Goal: Task Accomplishment & Management: Manage account settings

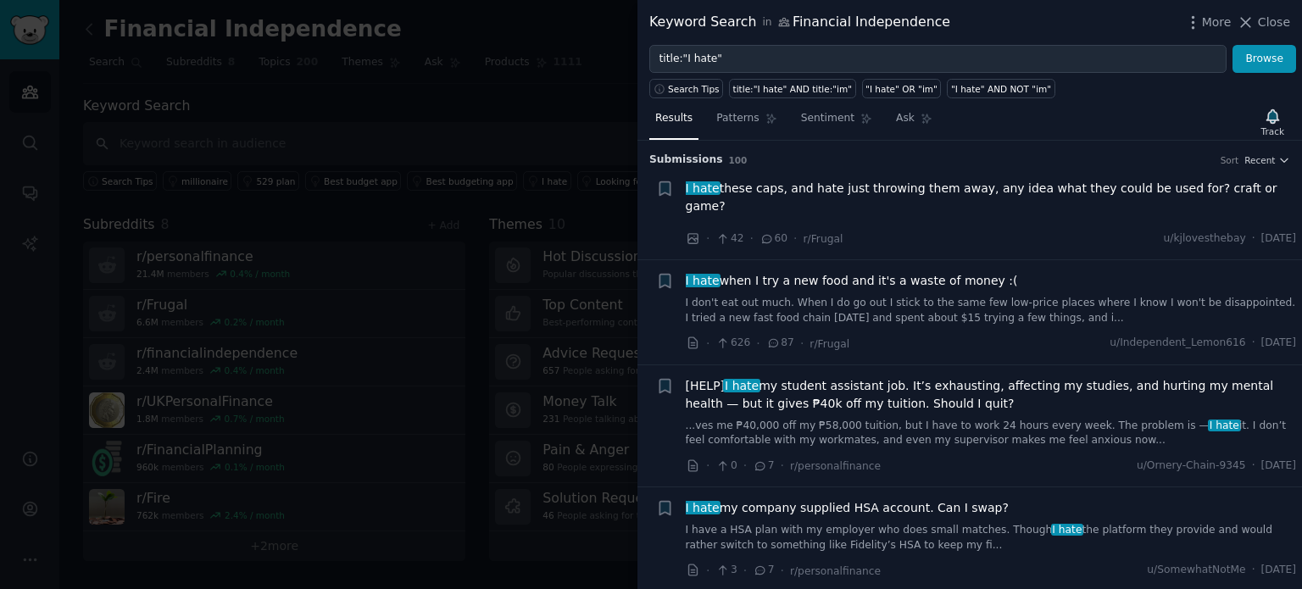
scroll to position [1271, 0]
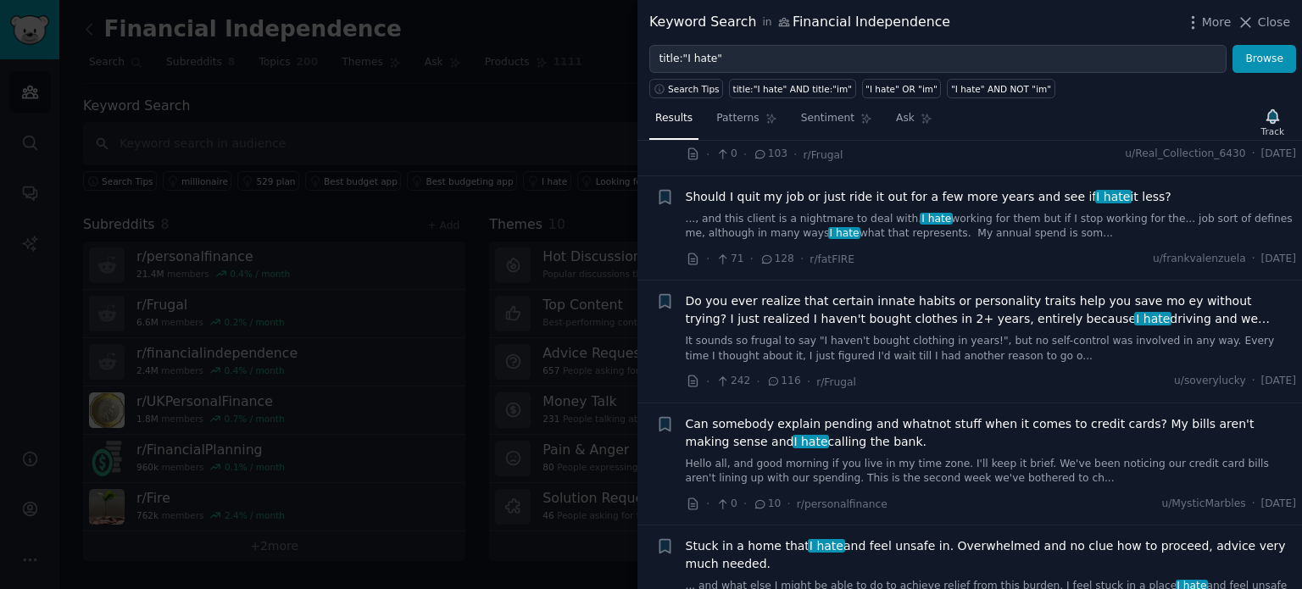
drag, startPoint x: 1274, startPoint y: 19, endPoint x: 1261, endPoint y: 8, distance: 17.5
click at [1274, 19] on span "Close" at bounding box center [1273, 23] width 32 height 18
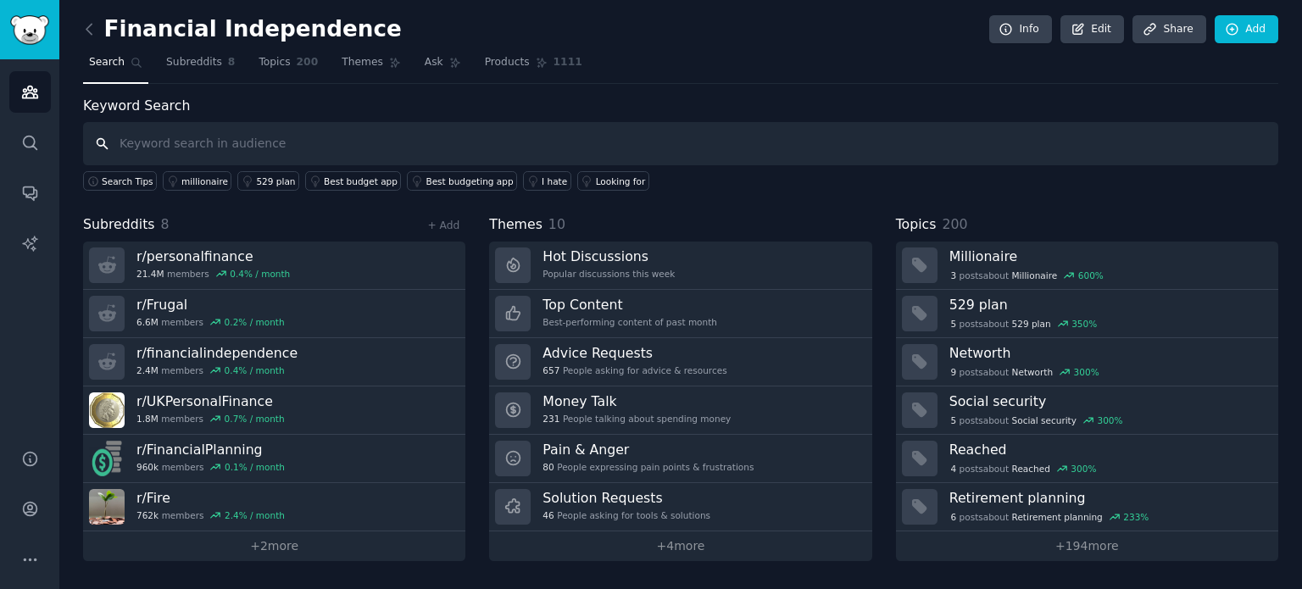
click at [284, 153] on input "text" at bounding box center [680, 143] width 1195 height 43
click at [265, 136] on input "text" at bounding box center [680, 143] width 1195 height 43
type input "Stock"
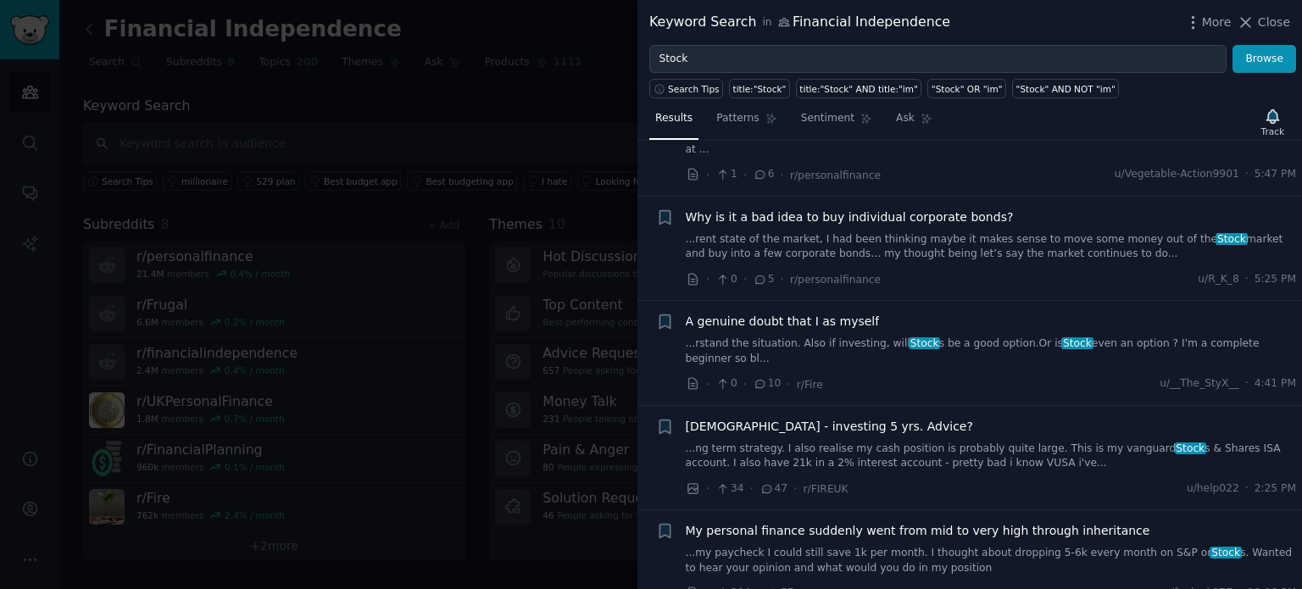
scroll to position [847, 0]
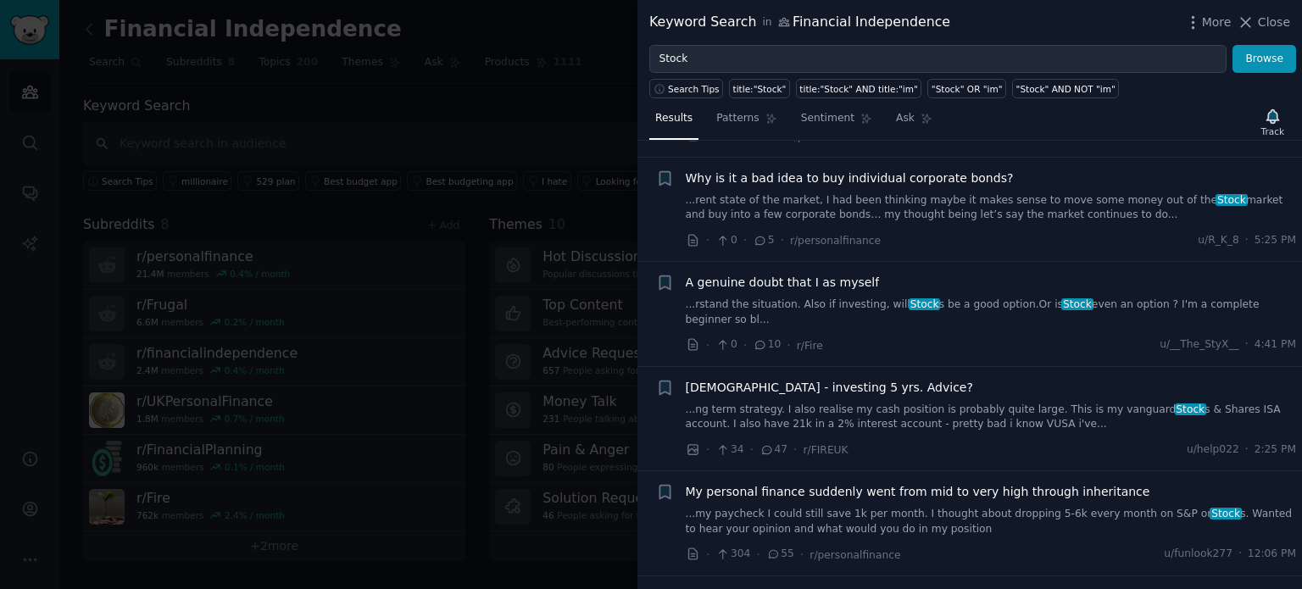
drag, startPoint x: 1258, startPoint y: 19, endPoint x: 1301, endPoint y: 44, distance: 49.4
click at [1258, 19] on button "Close" at bounding box center [1262, 23] width 53 height 18
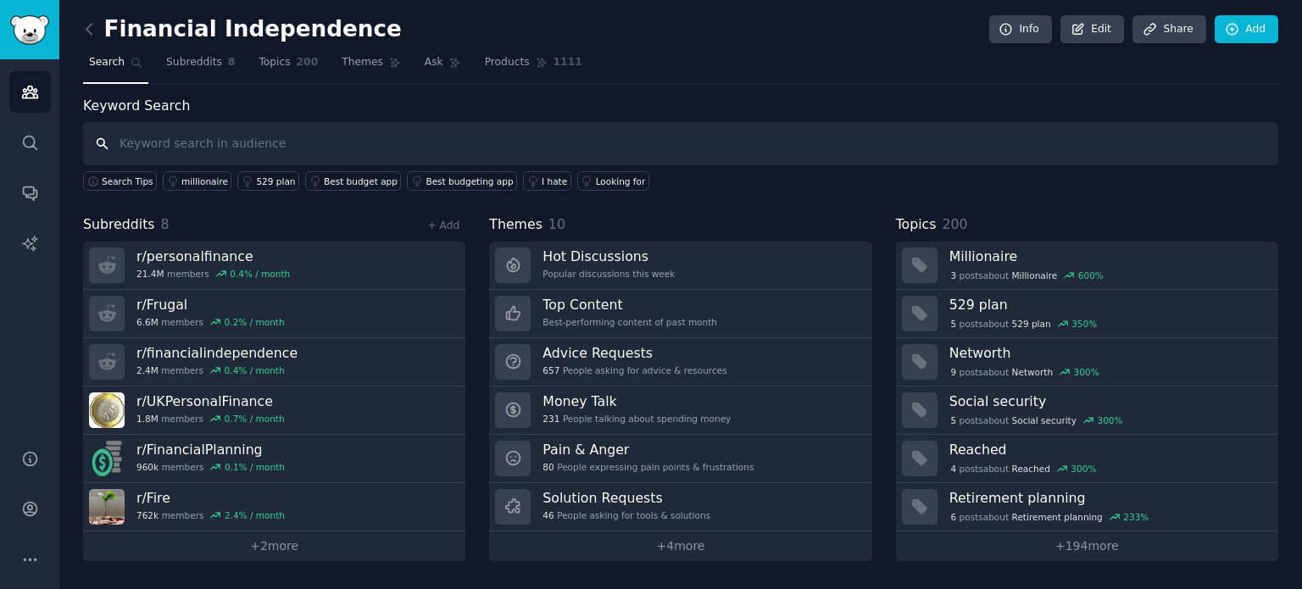
click at [359, 142] on input "text" at bounding box center [680, 143] width 1195 height 43
type input "[PERSON_NAME]"
type input "Need telegram bot"
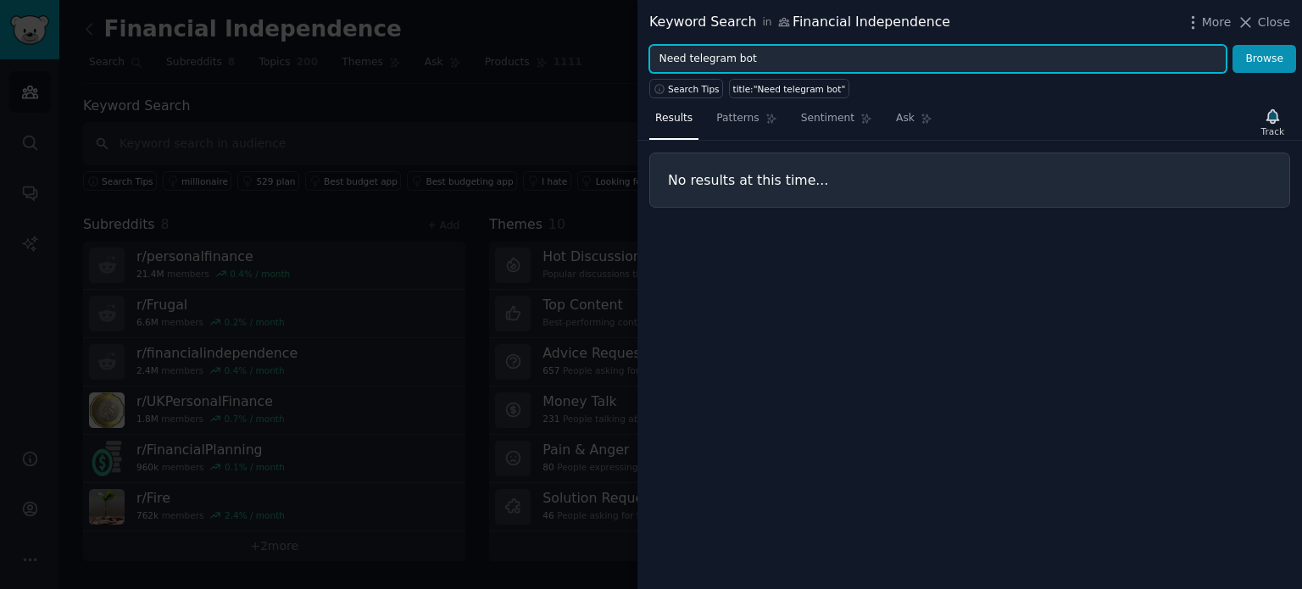
drag, startPoint x: 688, startPoint y: 58, endPoint x: 650, endPoint y: 57, distance: 38.1
click at [650, 57] on input "Need telegram bot" at bounding box center [937, 59] width 577 height 29
click at [1232, 45] on button "Browse" at bounding box center [1264, 59] width 64 height 29
click at [703, 57] on input "Telegram bot" at bounding box center [937, 59] width 577 height 29
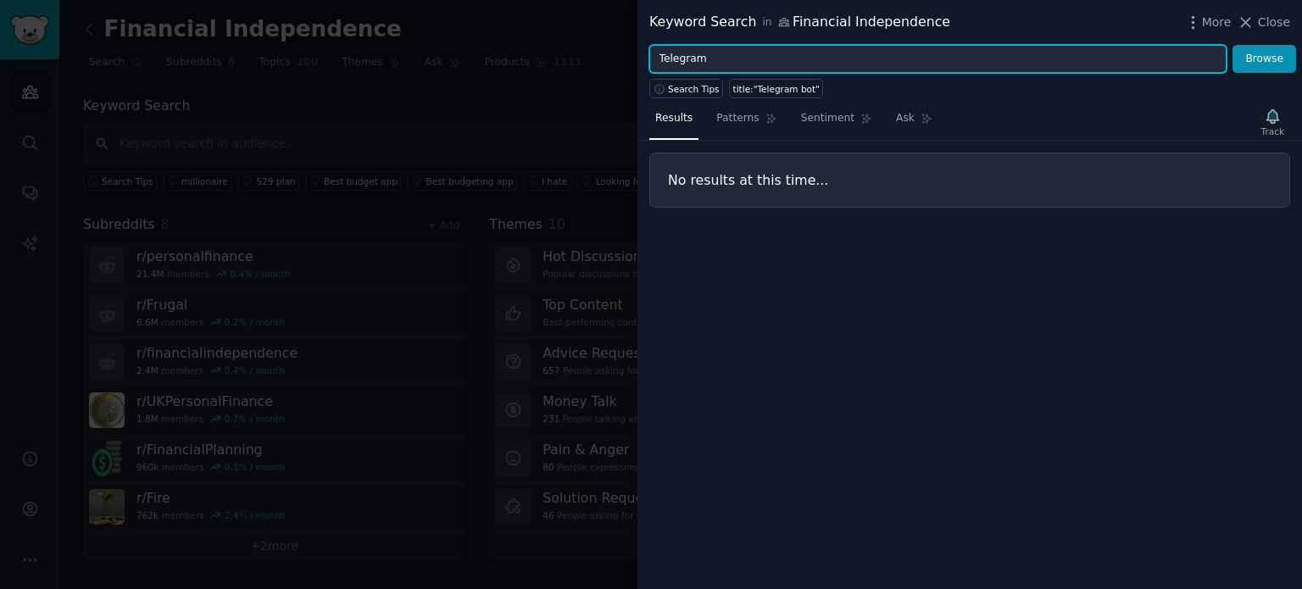
type input "Telegram"
click at [1232, 45] on button "Browse" at bounding box center [1264, 59] width 64 height 29
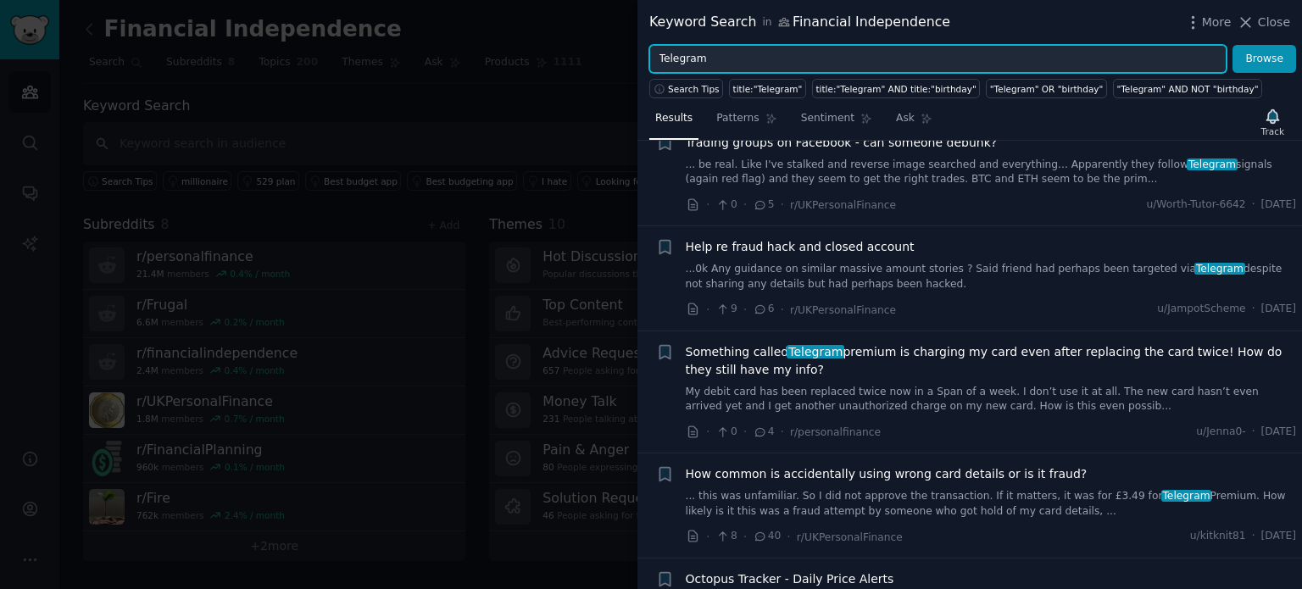
scroll to position [932, 0]
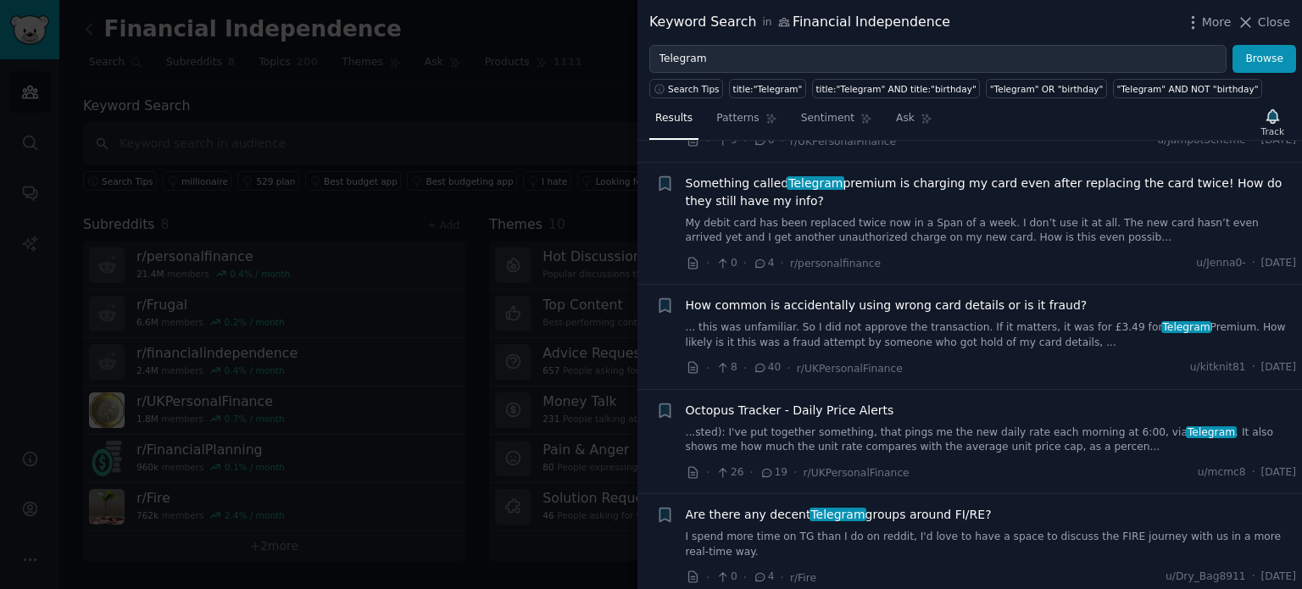
click at [1250, 23] on icon at bounding box center [1245, 22] width 9 height 9
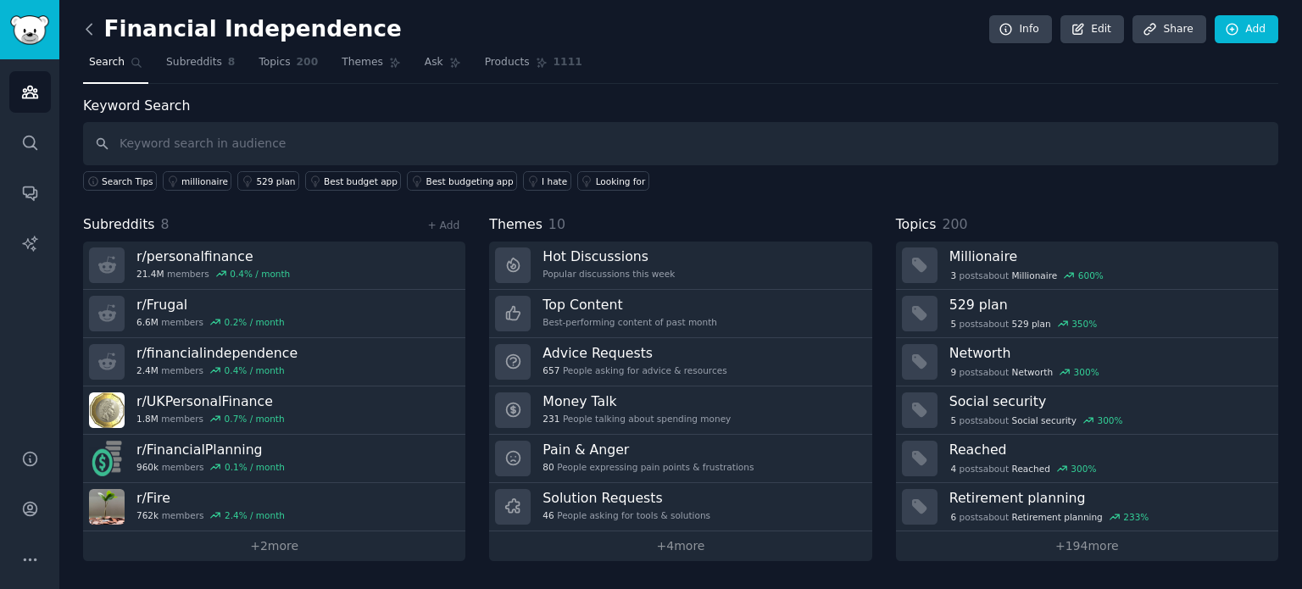
click at [92, 28] on icon at bounding box center [89, 29] width 18 height 18
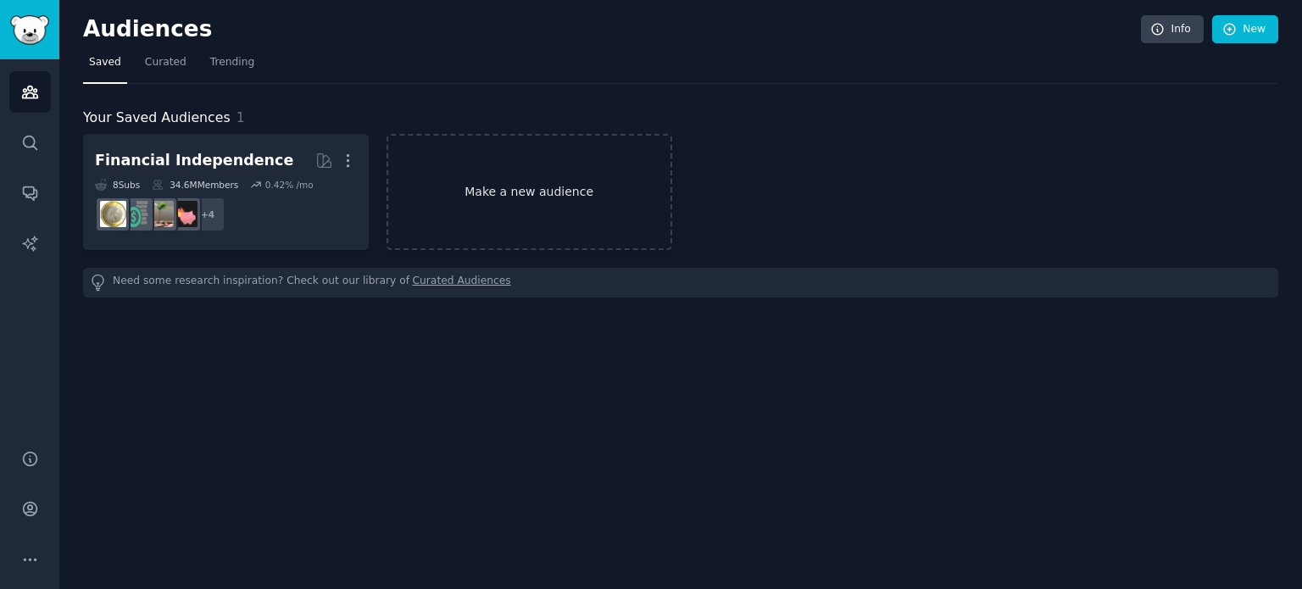
click at [489, 193] on link "Make a new audience" at bounding box center [529, 192] width 286 height 116
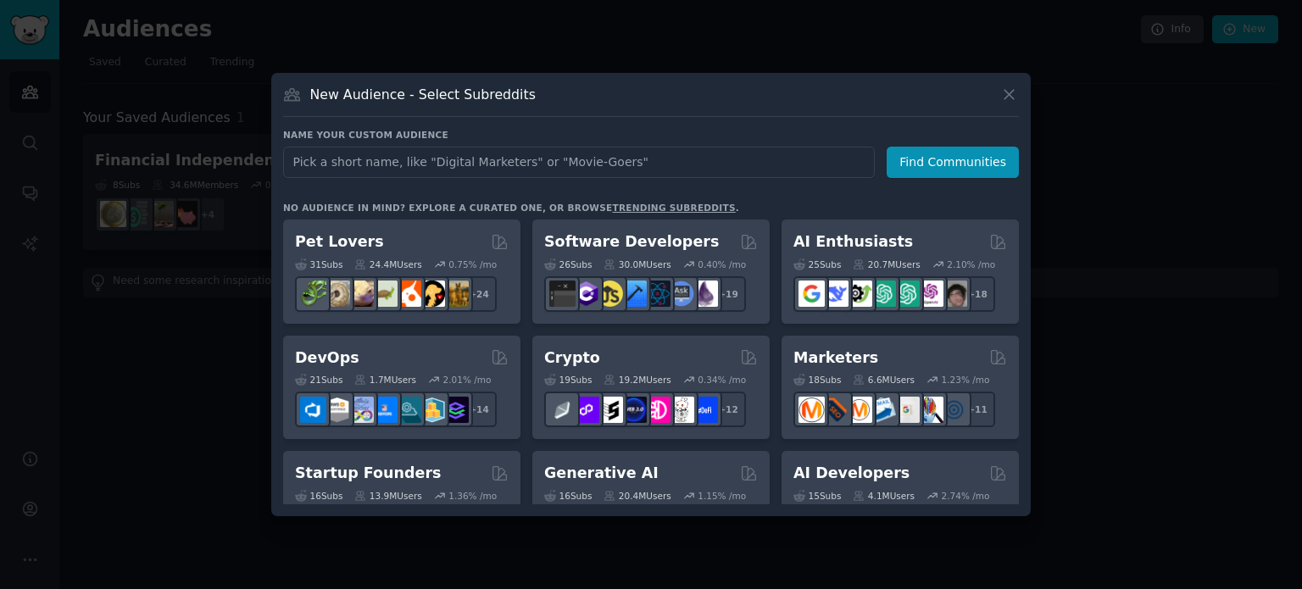
click at [474, 164] on input "text" at bounding box center [578, 162] width 591 height 31
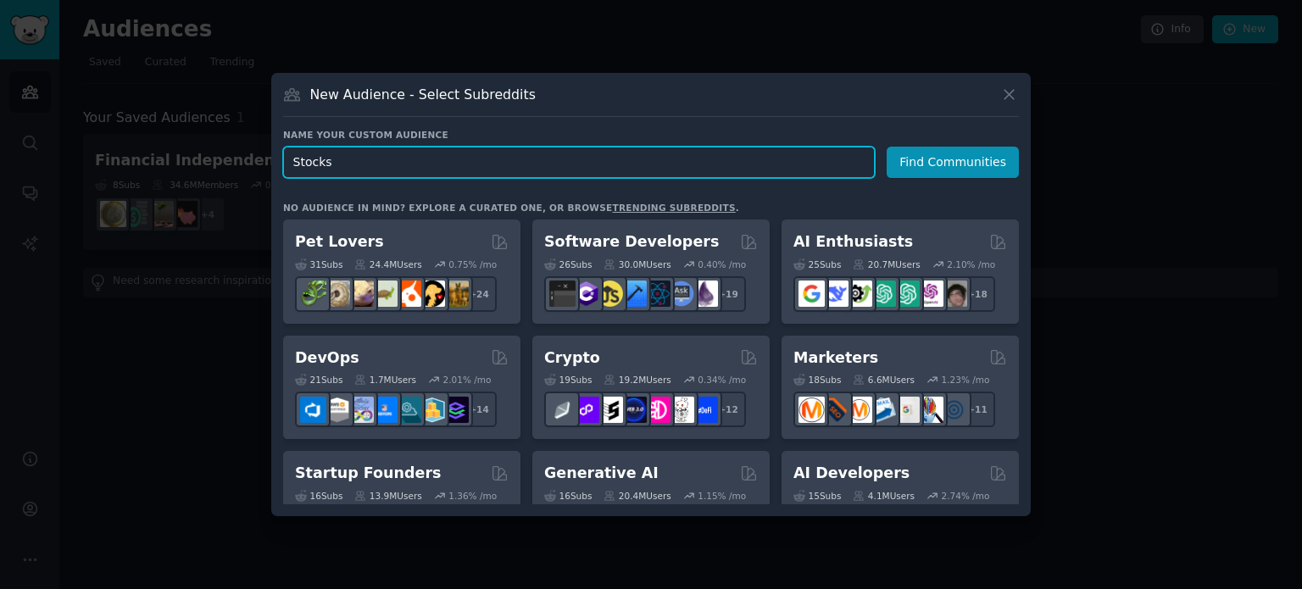
drag, startPoint x: 380, startPoint y: 155, endPoint x: 241, endPoint y: 154, distance: 139.8
click at [241, 154] on div "​ New Audience - Select Subreddits Name your custom audience Audience Name Stoc…" at bounding box center [651, 294] width 1290 height 589
paste input "market"
type input "Stock market"
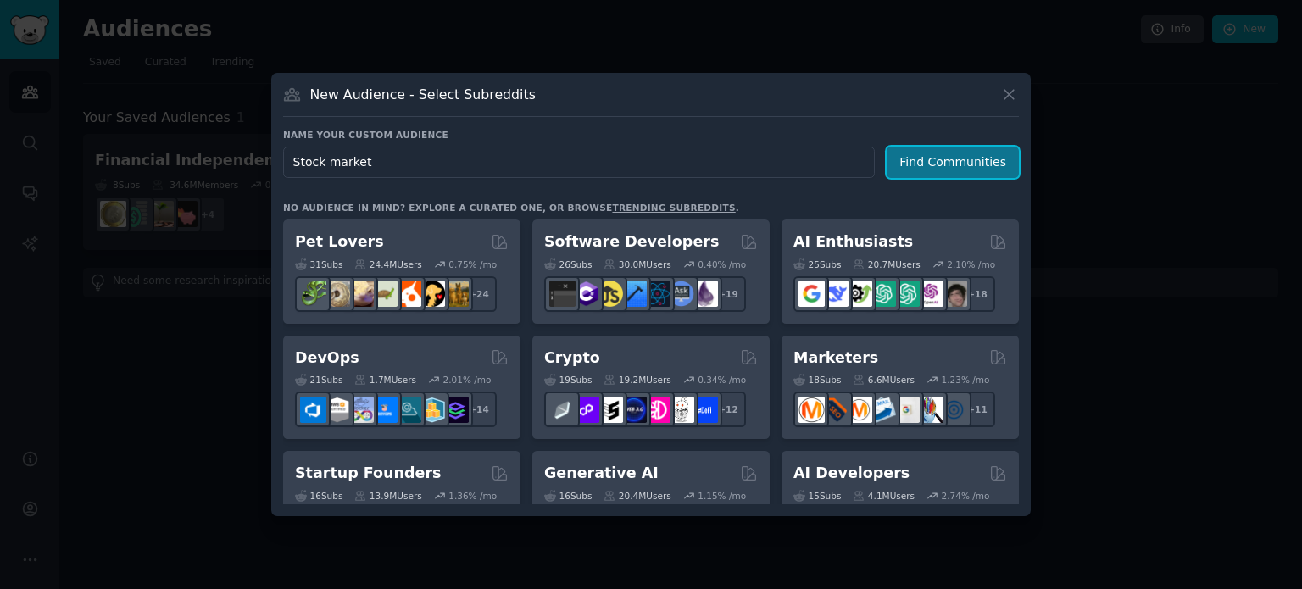
click at [938, 163] on button "Find Communities" at bounding box center [952, 162] width 132 height 31
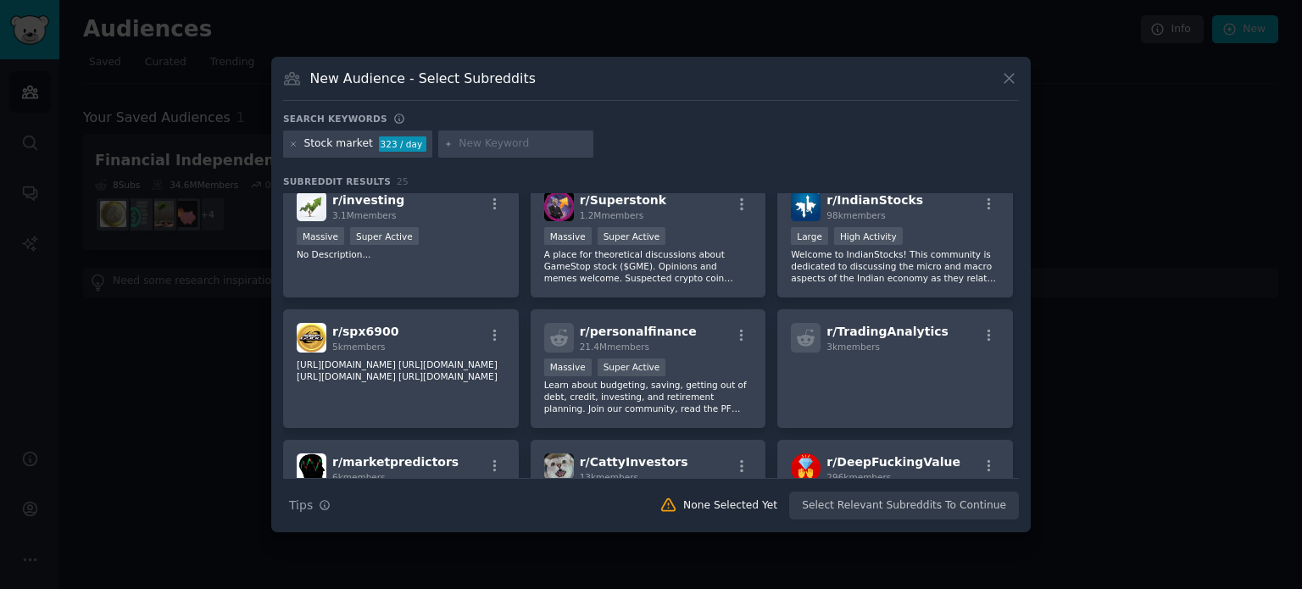
scroll to position [413, 0]
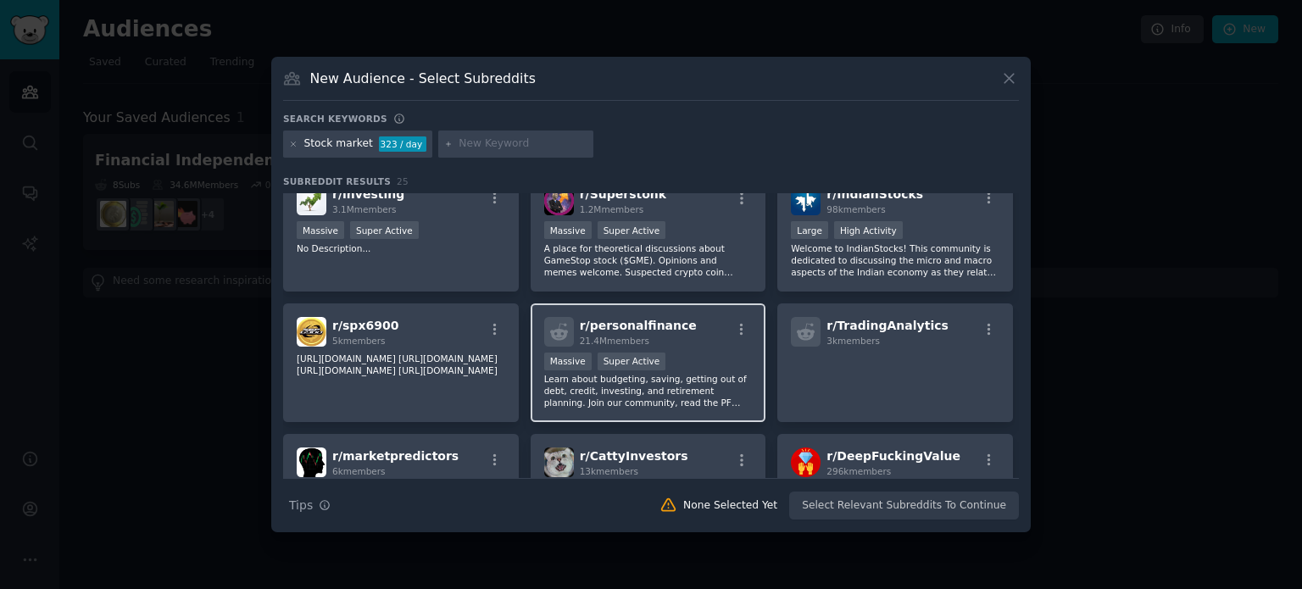
click at [707, 390] on p "Learn about budgeting, saving, getting out of debt, credit, investing, and reti…" at bounding box center [648, 391] width 208 height 36
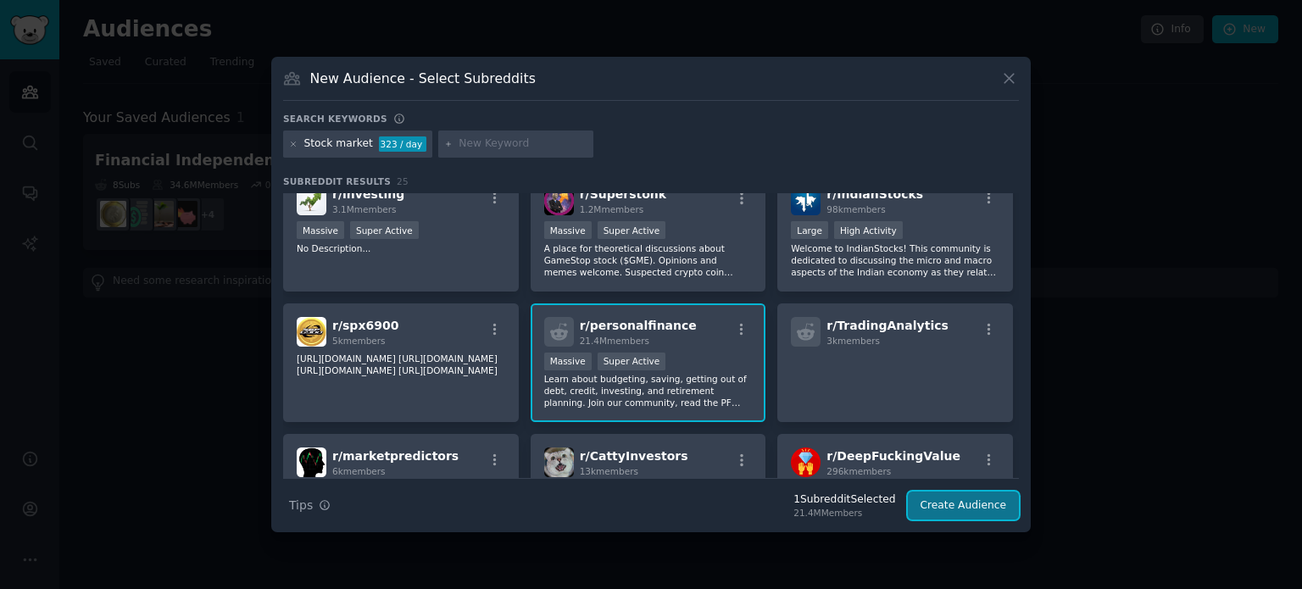
click at [973, 504] on button "Create Audience" at bounding box center [963, 505] width 112 height 29
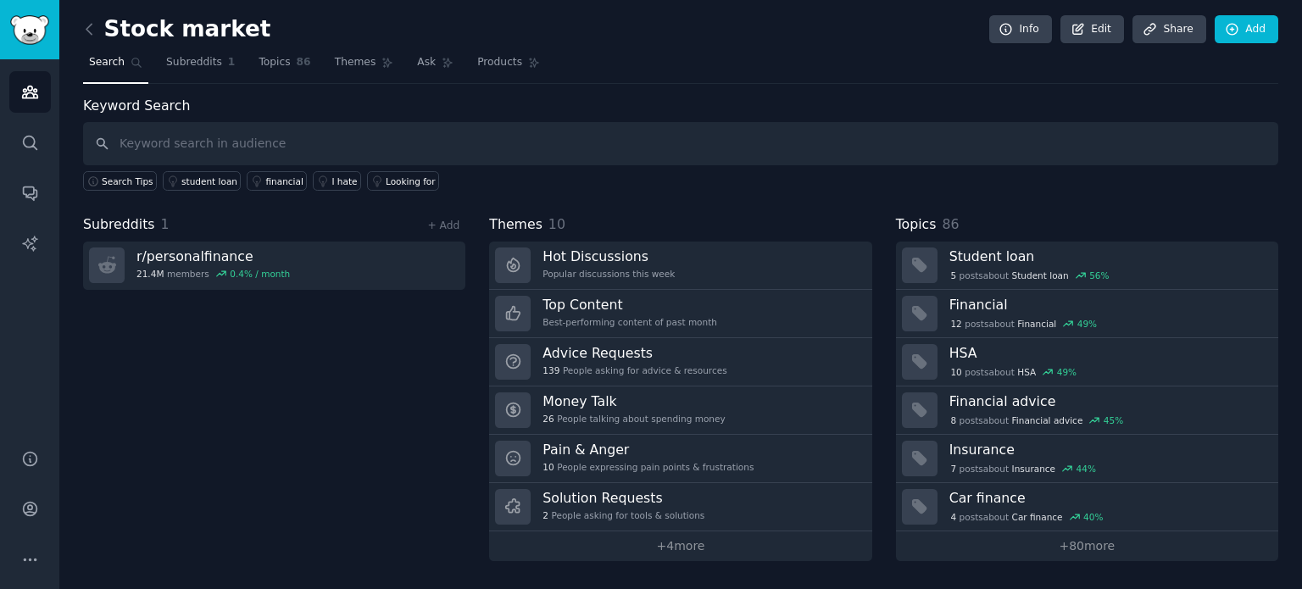
click at [281, 380] on div "Subreddits 1 + Add r/ personalfinance 21.4M members 0.4 % / month" at bounding box center [274, 387] width 382 height 347
click at [1247, 25] on link "Add" at bounding box center [1246, 29] width 64 height 29
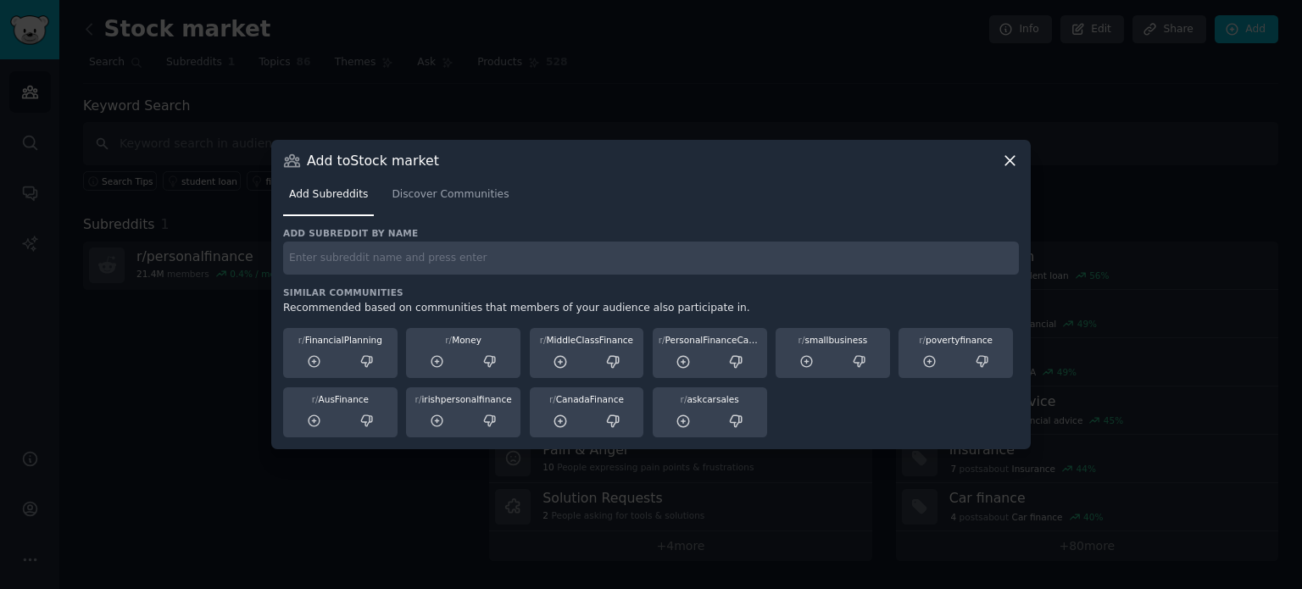
click at [1013, 162] on icon at bounding box center [1010, 161] width 18 height 18
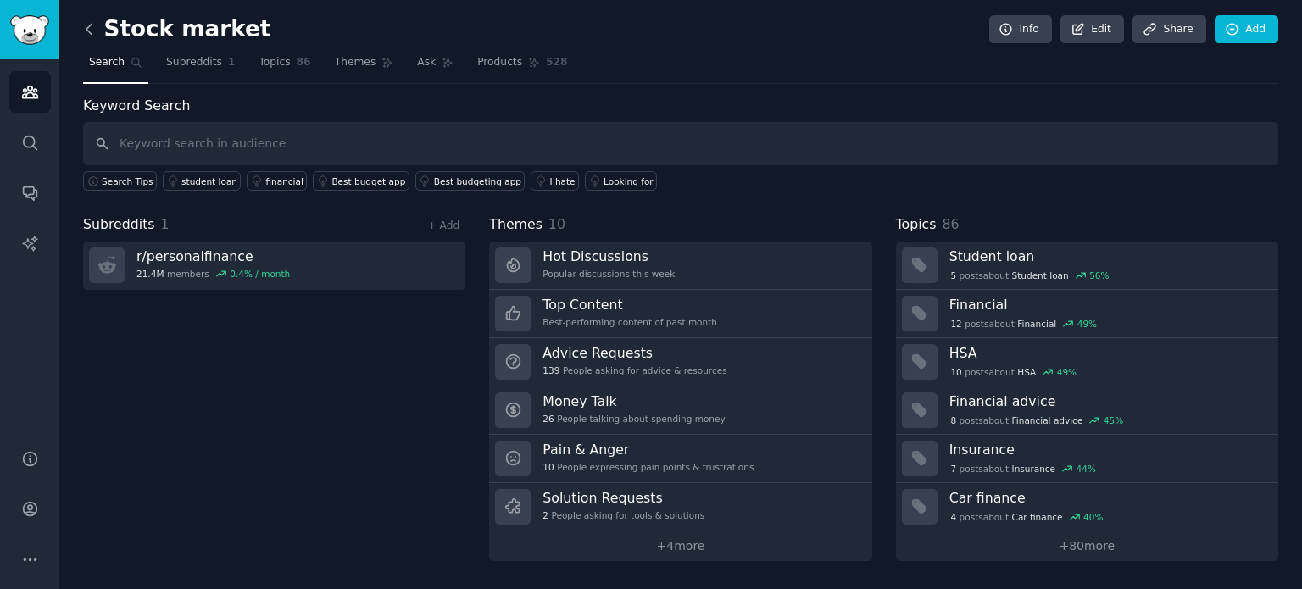
click at [92, 25] on icon at bounding box center [89, 29] width 18 height 18
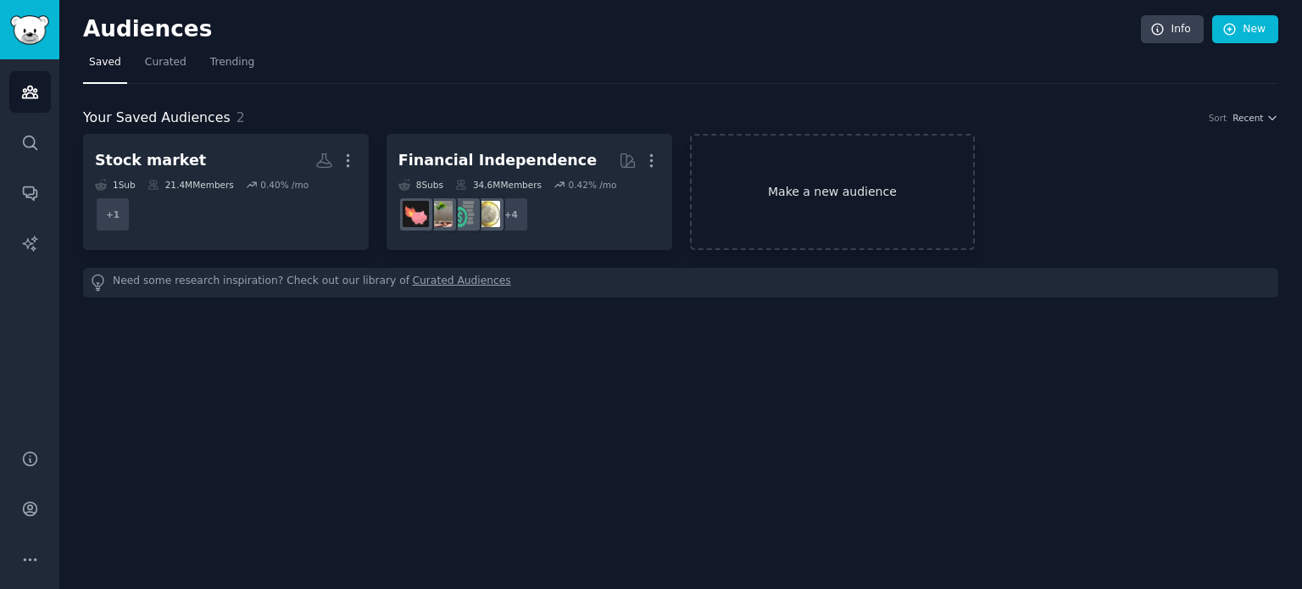
click at [796, 181] on link "Make a new audience" at bounding box center [833, 192] width 286 height 116
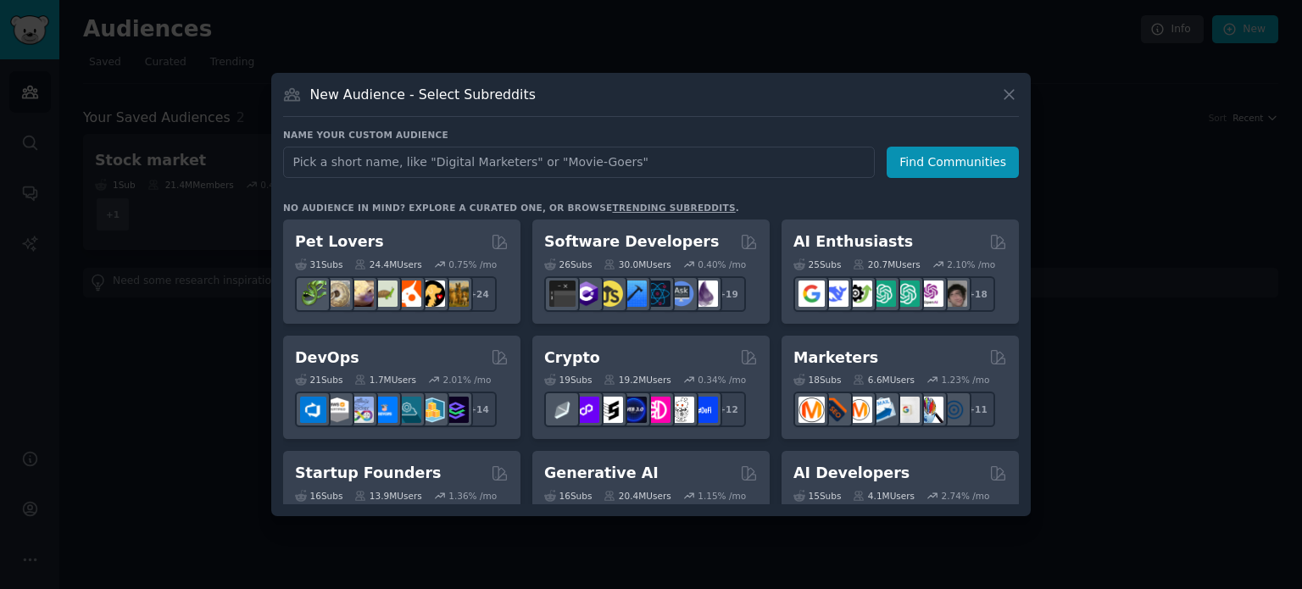
click at [420, 164] on input "text" at bounding box center [578, 162] width 591 height 31
type input "Инвестиции"
click at [930, 164] on button "Find Communities" at bounding box center [952, 162] width 132 height 31
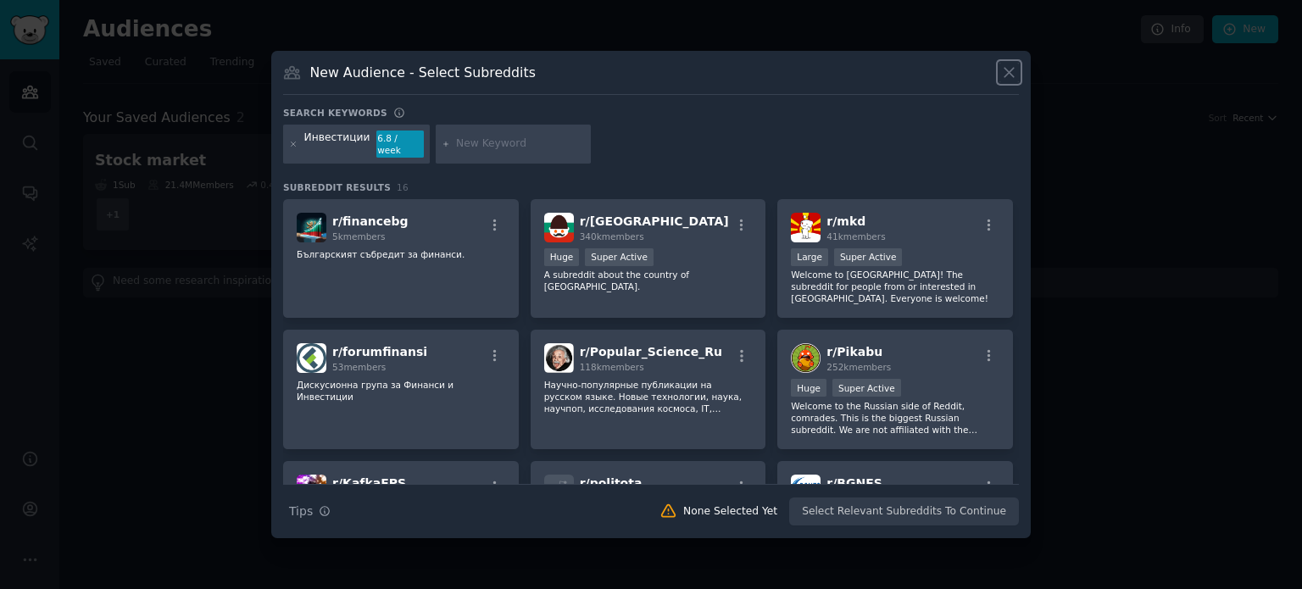
click at [1007, 80] on icon at bounding box center [1009, 73] width 18 height 18
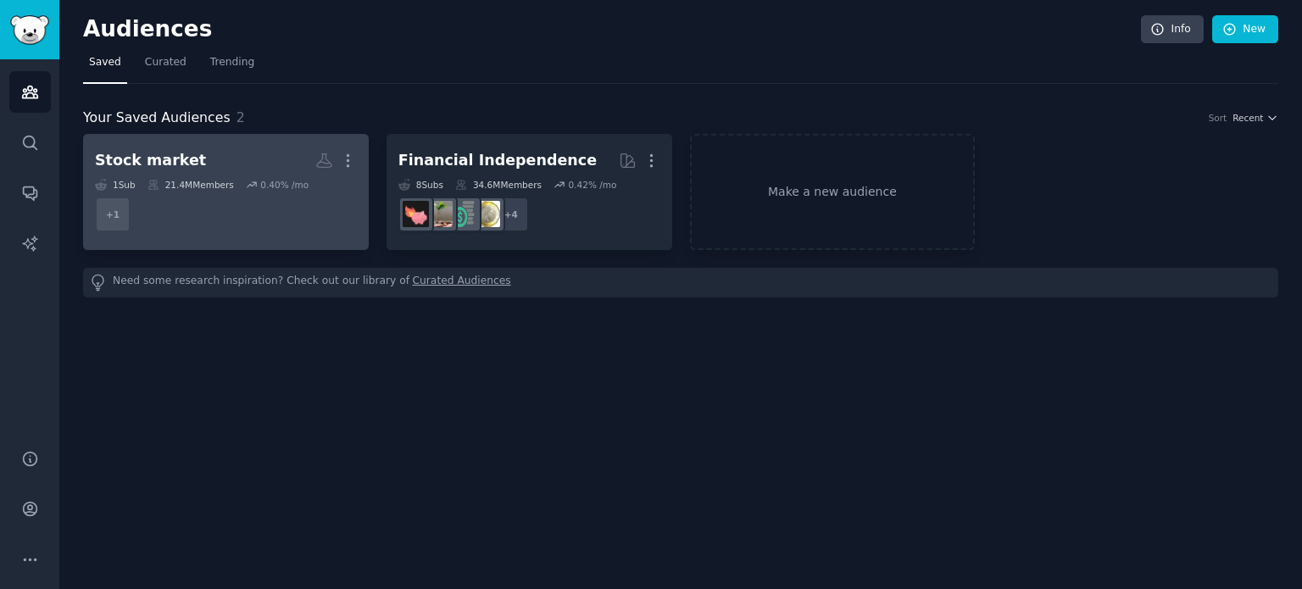
click at [201, 149] on h2 "Stock market More" at bounding box center [226, 161] width 262 height 30
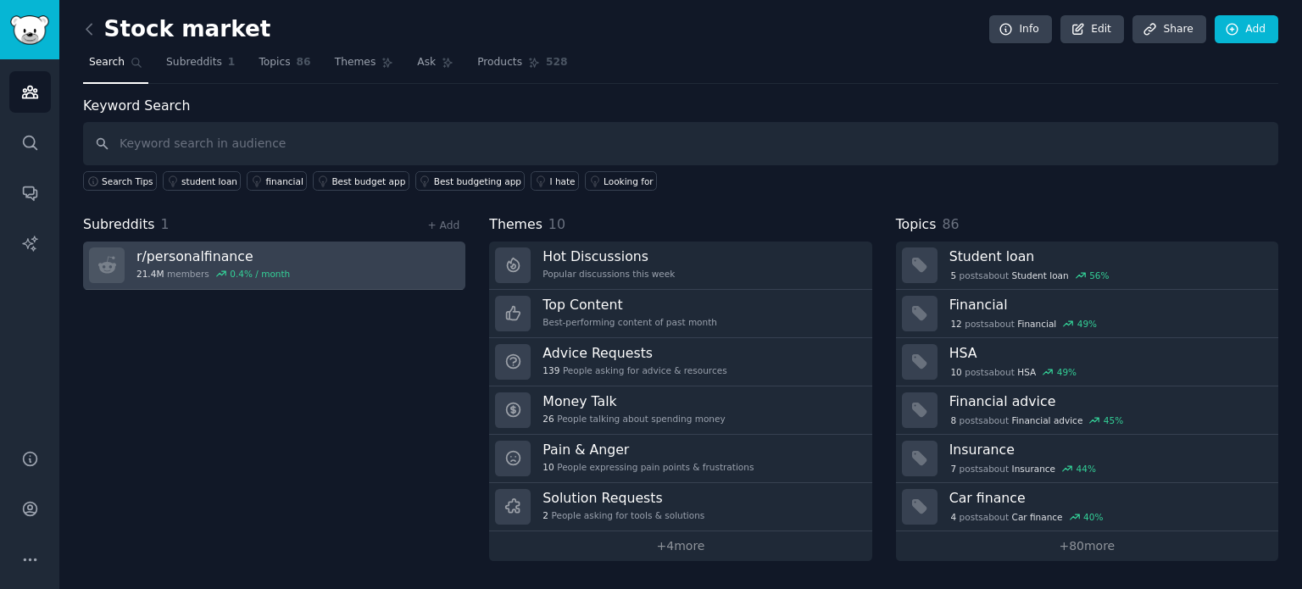
click at [233, 260] on h3 "r/ personalfinance" at bounding box center [212, 256] width 153 height 18
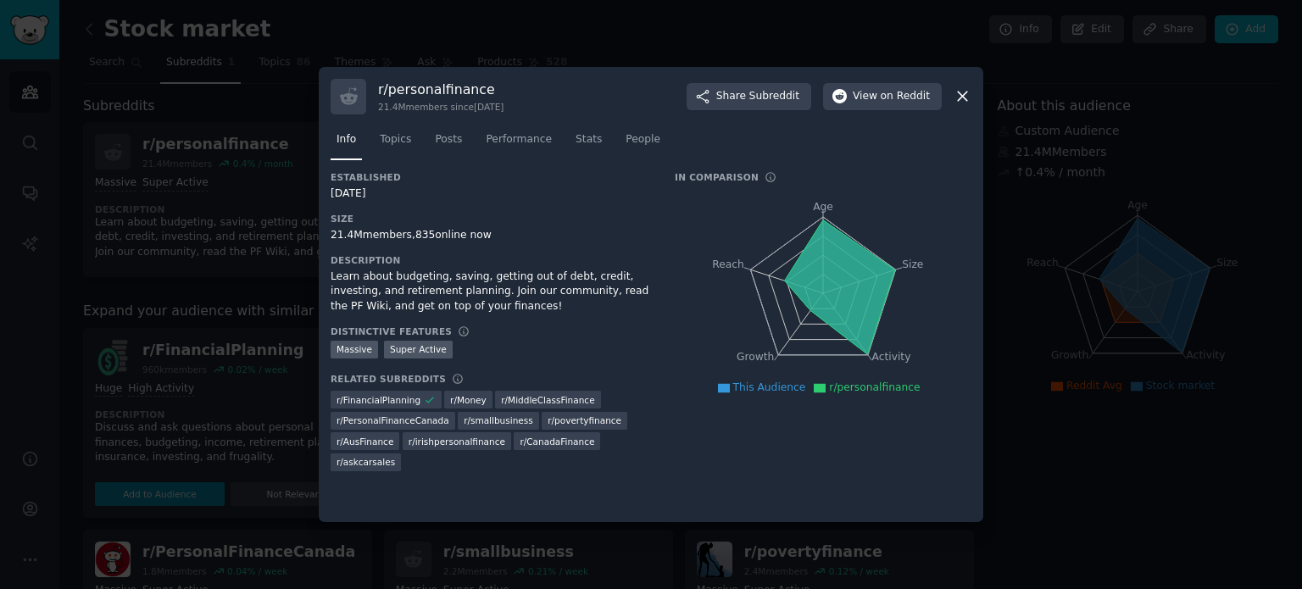
click at [963, 92] on icon at bounding box center [962, 96] width 18 height 18
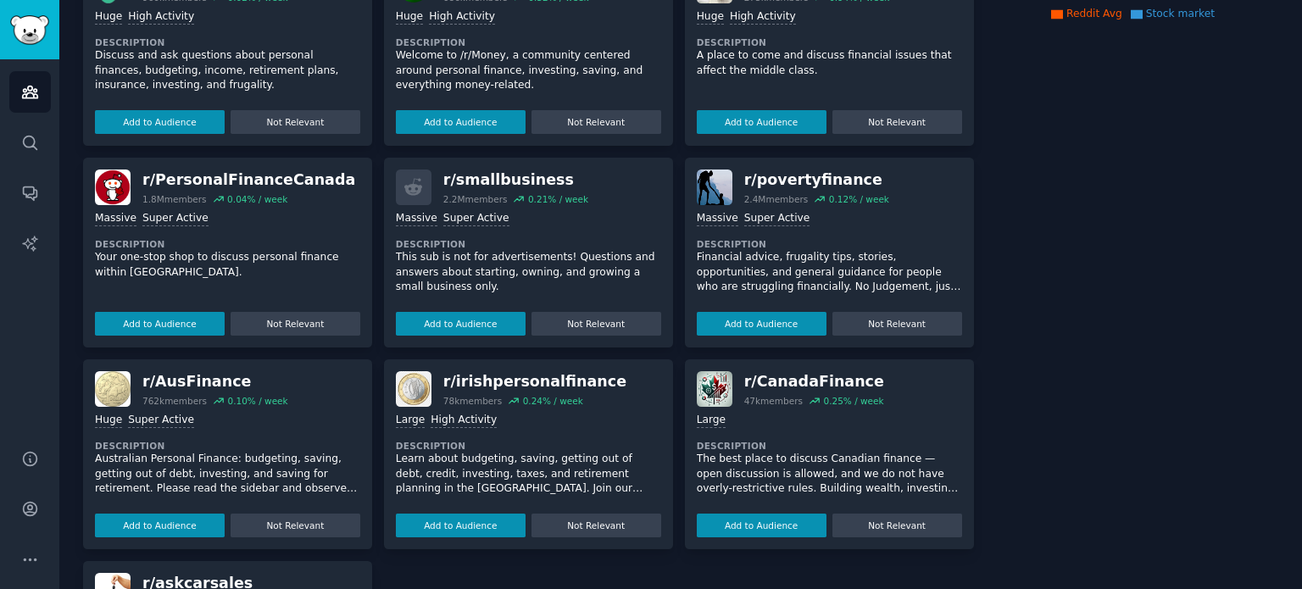
scroll to position [169, 0]
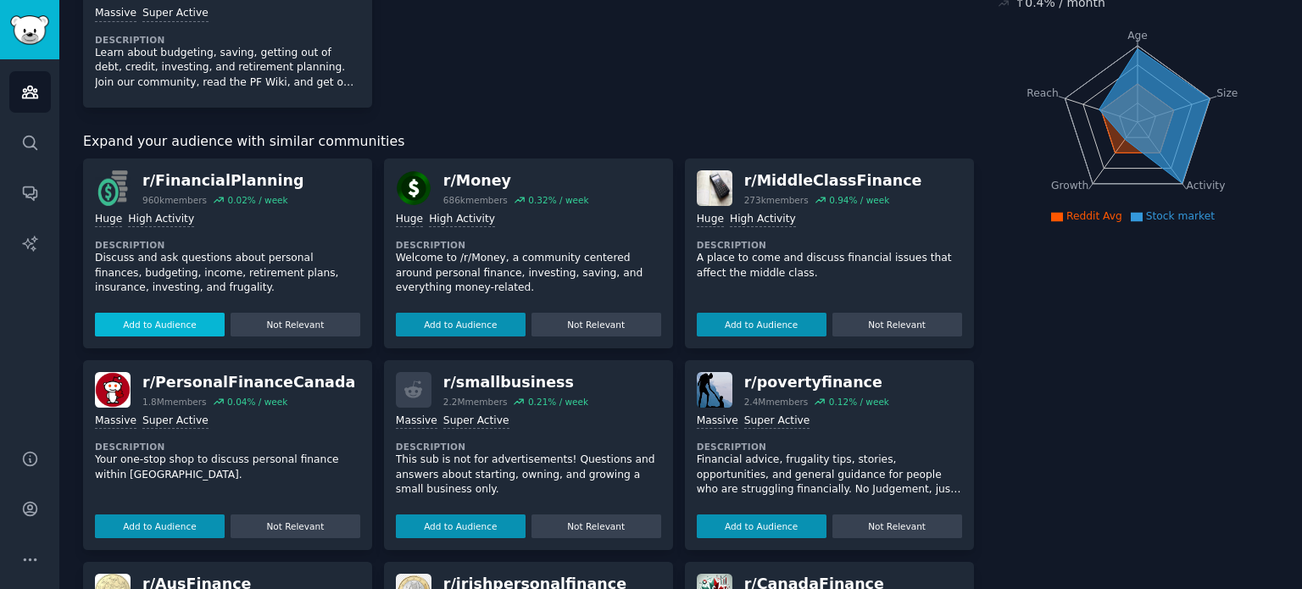
click at [187, 319] on button "Add to Audience" at bounding box center [160, 325] width 130 height 24
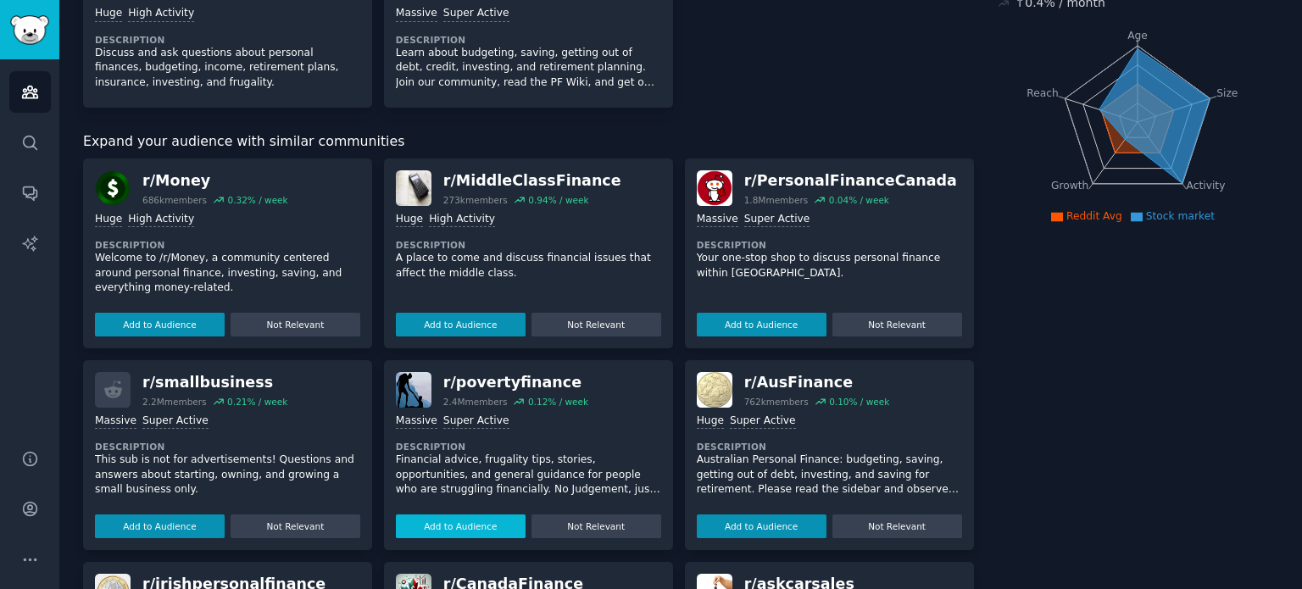
click at [470, 521] on button "Add to Audience" at bounding box center [461, 526] width 130 height 24
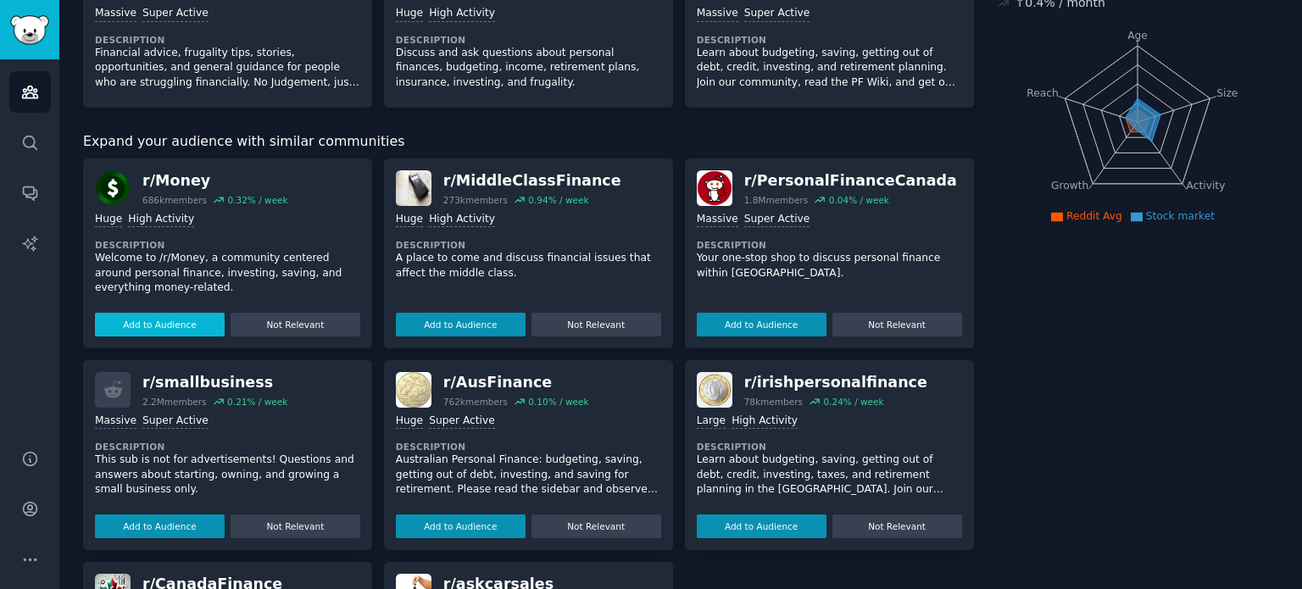
click at [149, 318] on button "Add to Audience" at bounding box center [160, 325] width 130 height 24
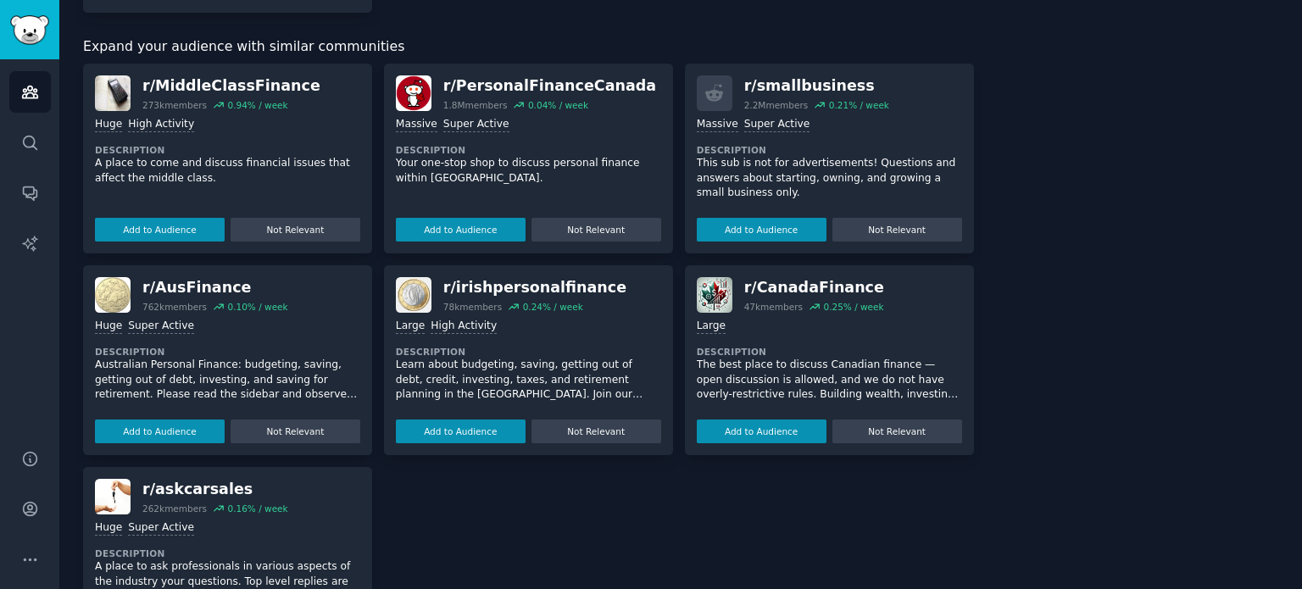
scroll to position [352, 0]
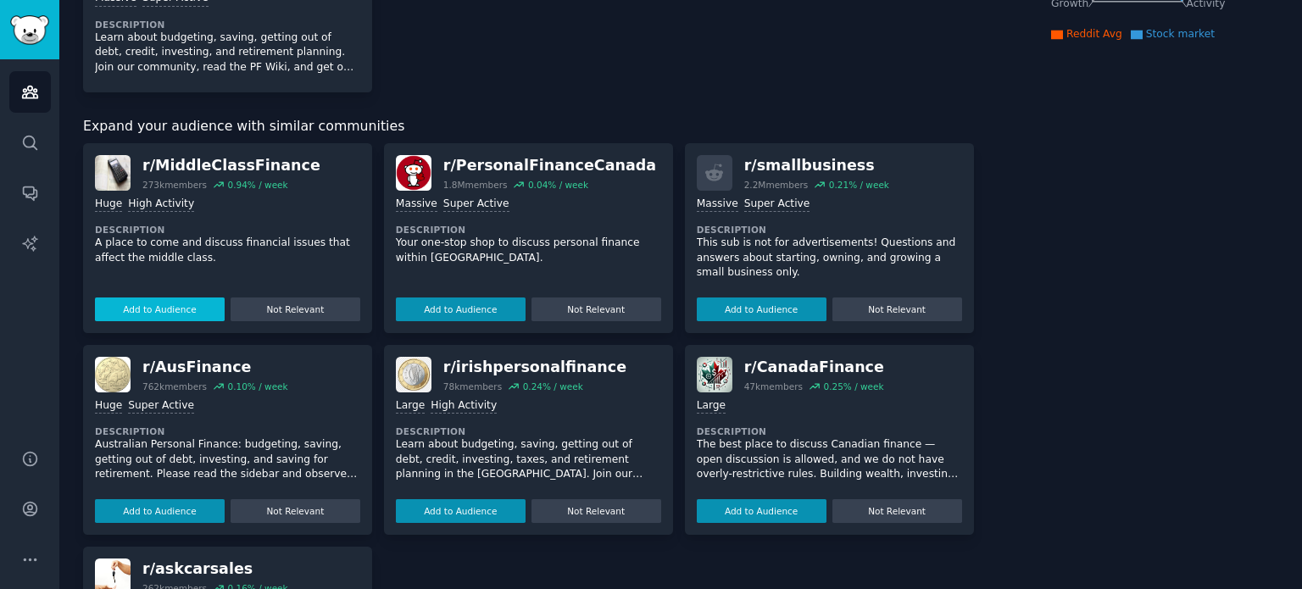
click at [147, 304] on button "Add to Audience" at bounding box center [160, 309] width 130 height 24
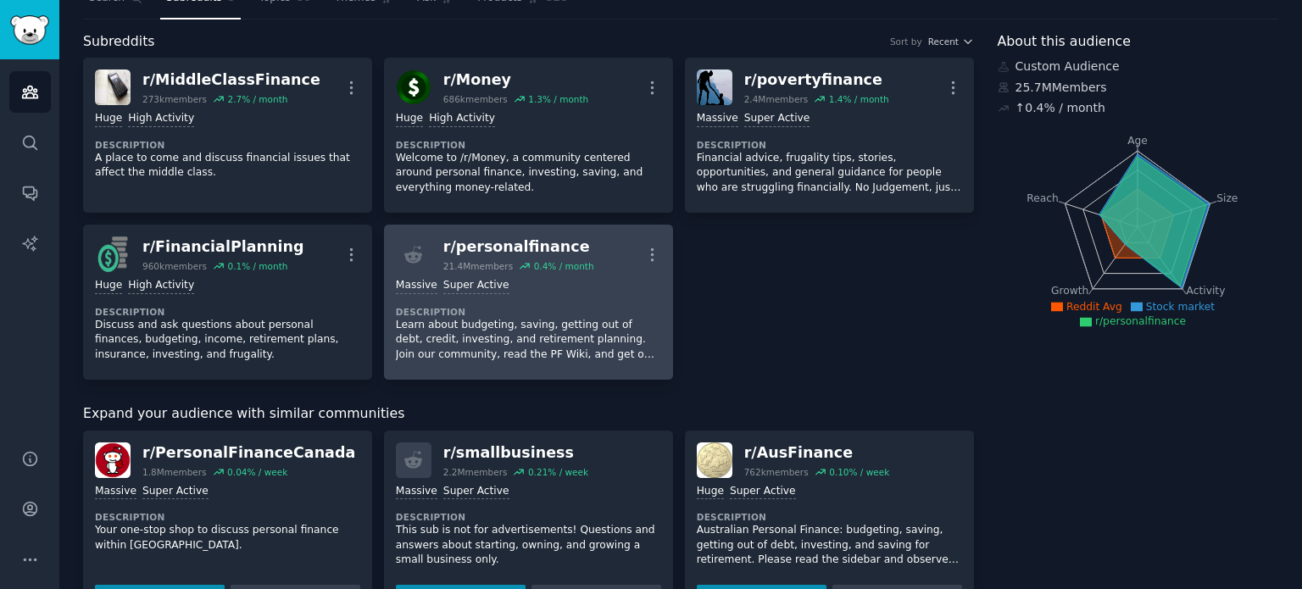
scroll to position [0, 0]
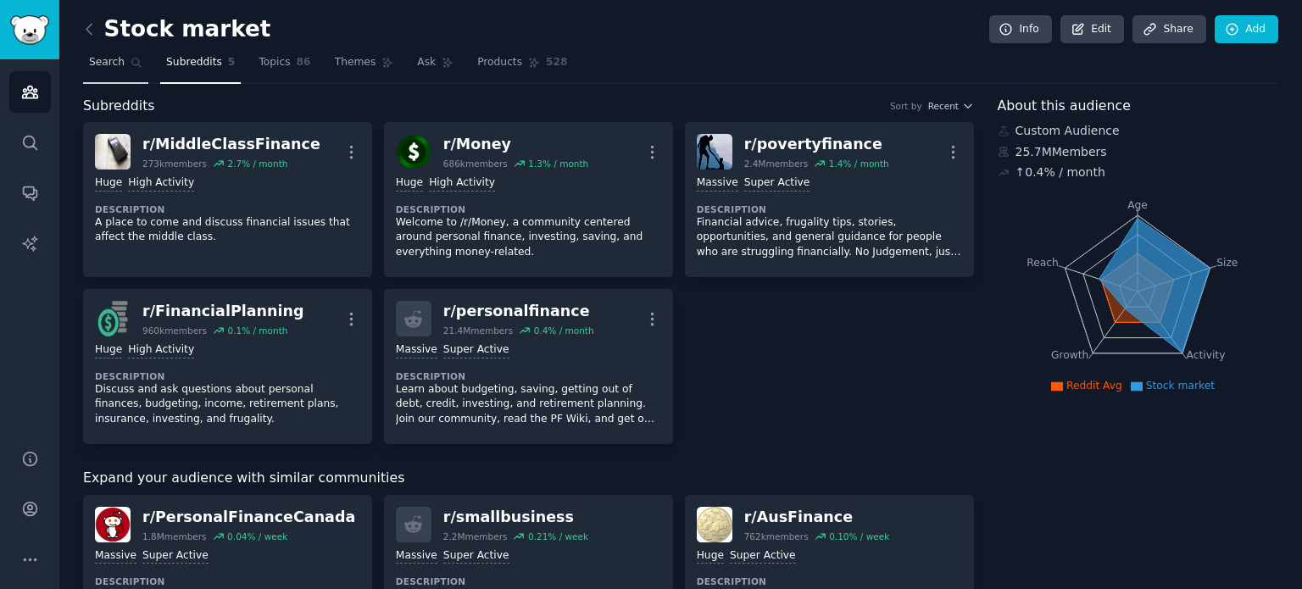
click at [97, 67] on span "Search" at bounding box center [107, 62] width 36 height 15
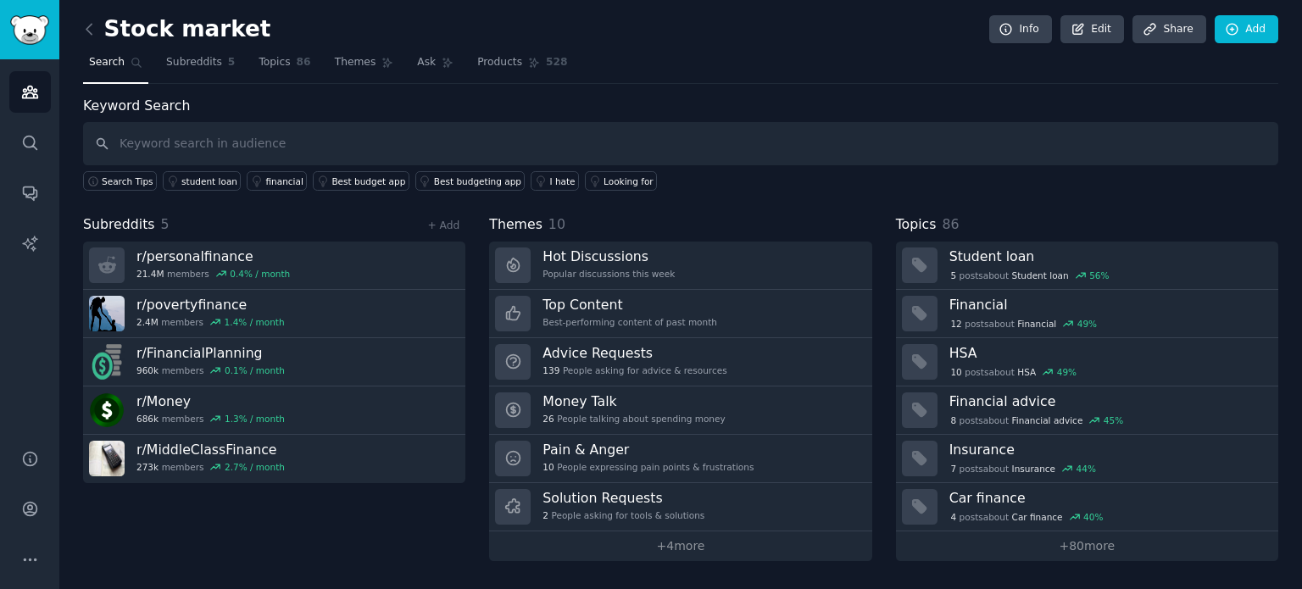
click at [211, 139] on input "text" at bounding box center [680, 143] width 1195 height 43
click at [603, 178] on div "Looking for" at bounding box center [628, 181] width 50 height 12
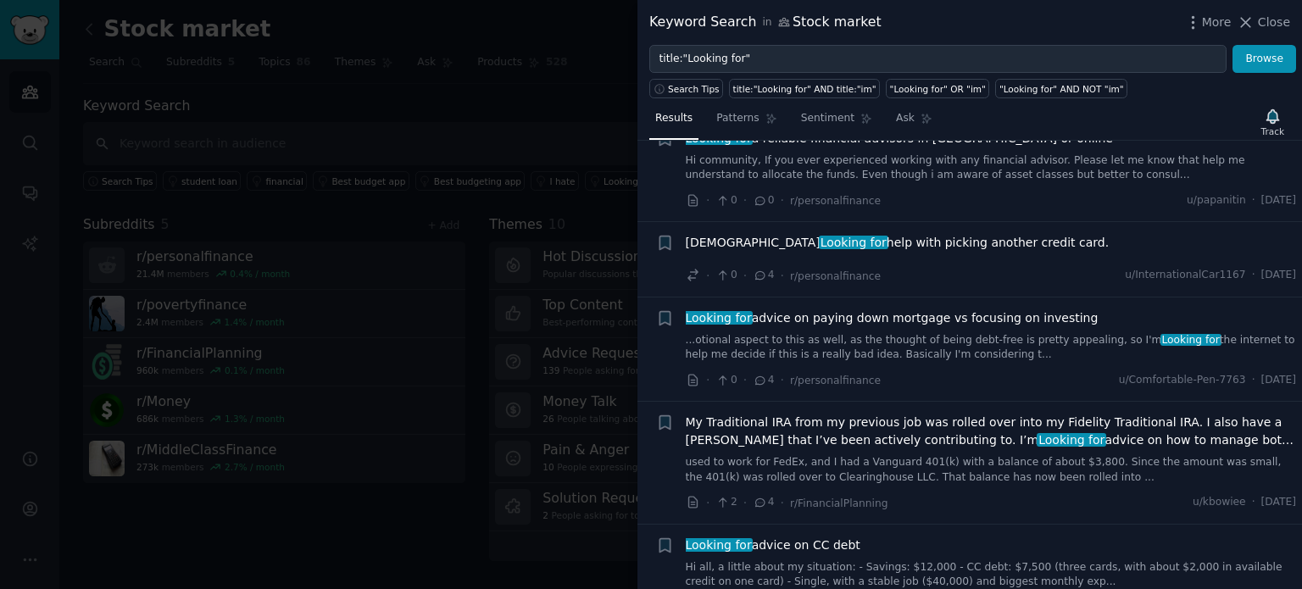
scroll to position [1271, 0]
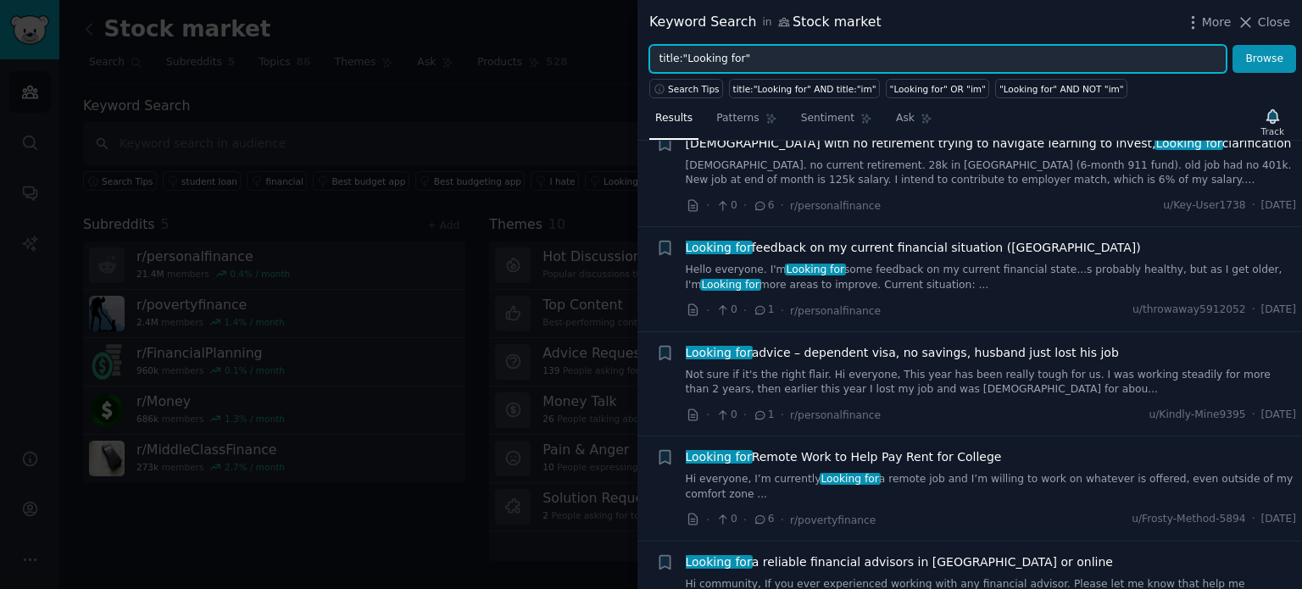
drag, startPoint x: 682, startPoint y: 63, endPoint x: 609, endPoint y: 60, distance: 72.9
click at [609, 60] on div "Keyword Search in Stock market More Close title:"Looking for" Browse Search Tip…" at bounding box center [651, 294] width 1302 height 589
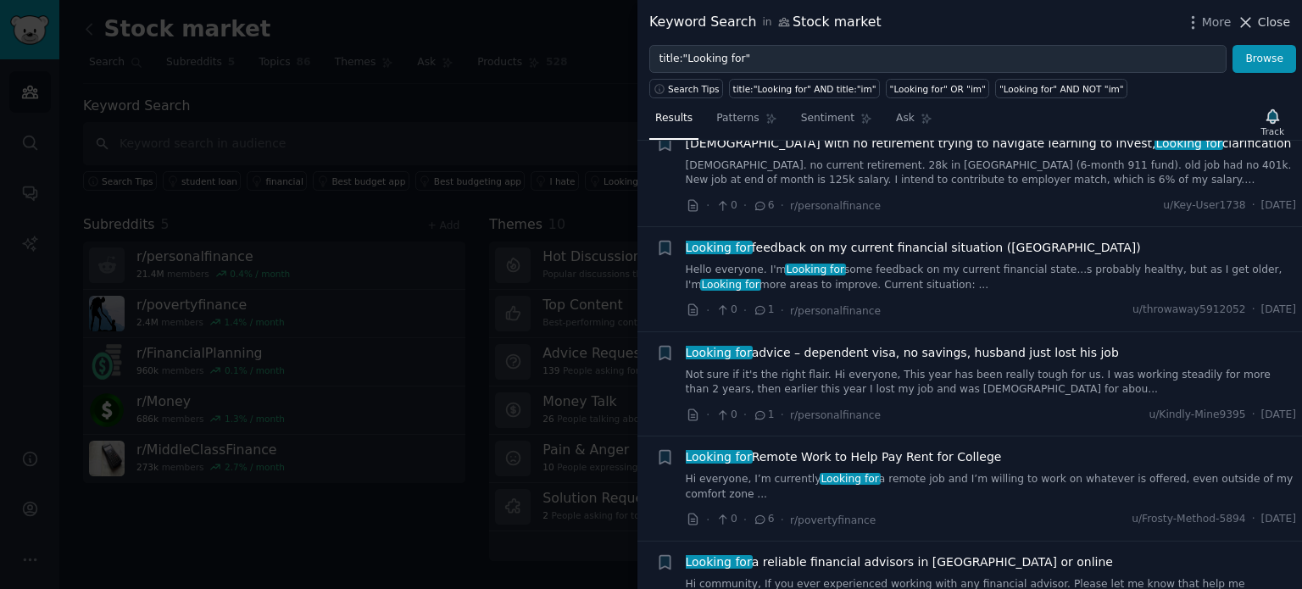
click at [1253, 22] on icon at bounding box center [1245, 23] width 18 height 18
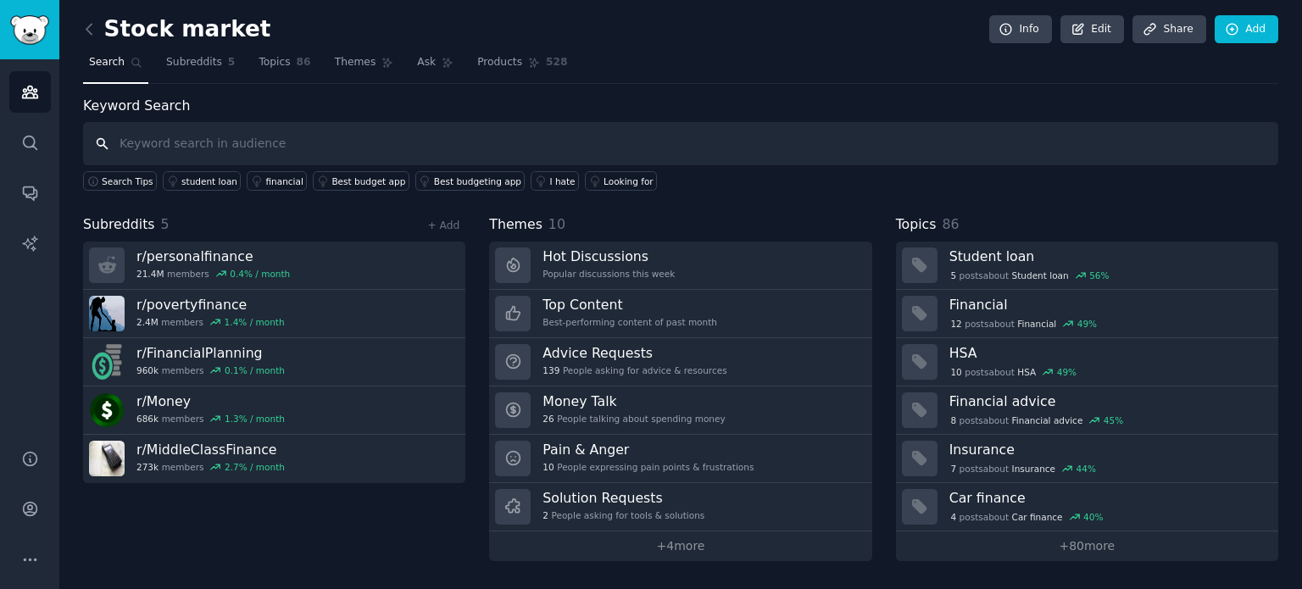
click at [347, 138] on input "text" at bounding box center [680, 143] width 1195 height 43
type input "ы"
type input "S"
type input "app"
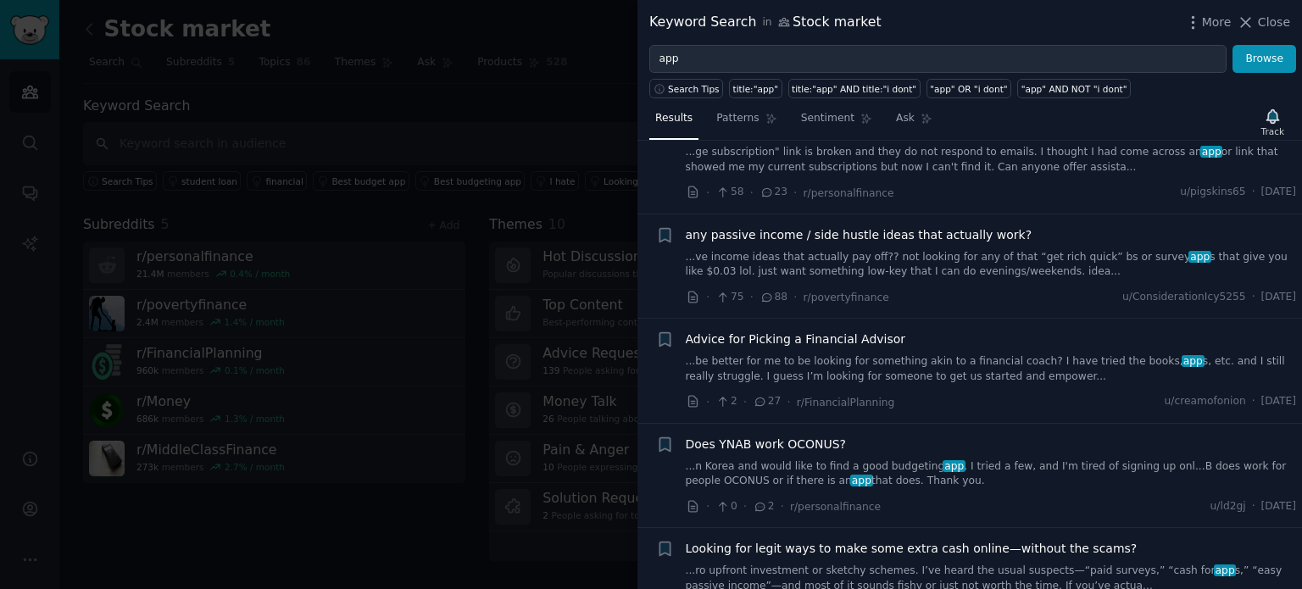
scroll to position [8389, 0]
